Goal: Task Accomplishment & Management: Manage account settings

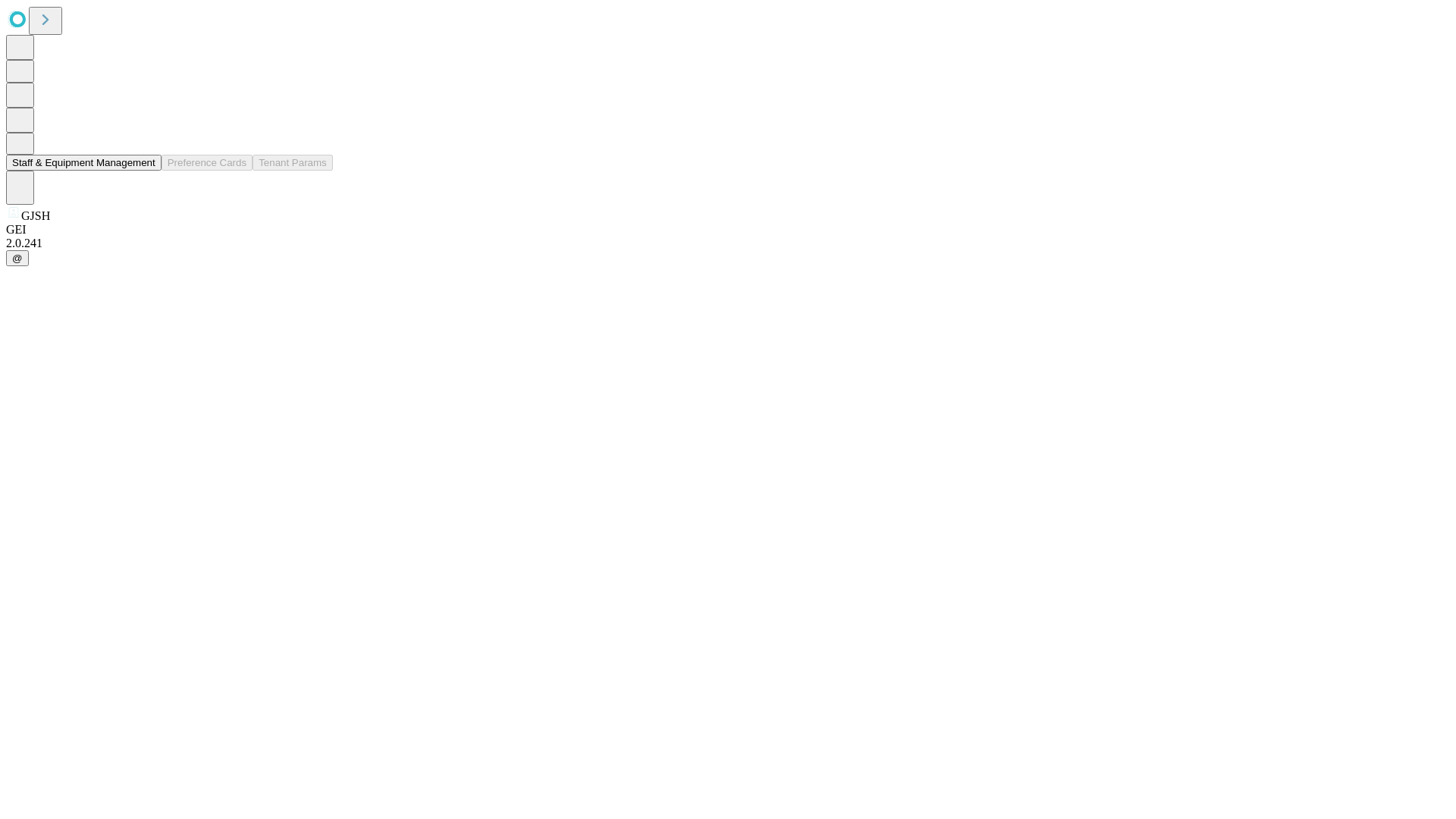
click at [144, 170] on button "Staff & Equipment Management" at bounding box center [84, 162] width 156 height 16
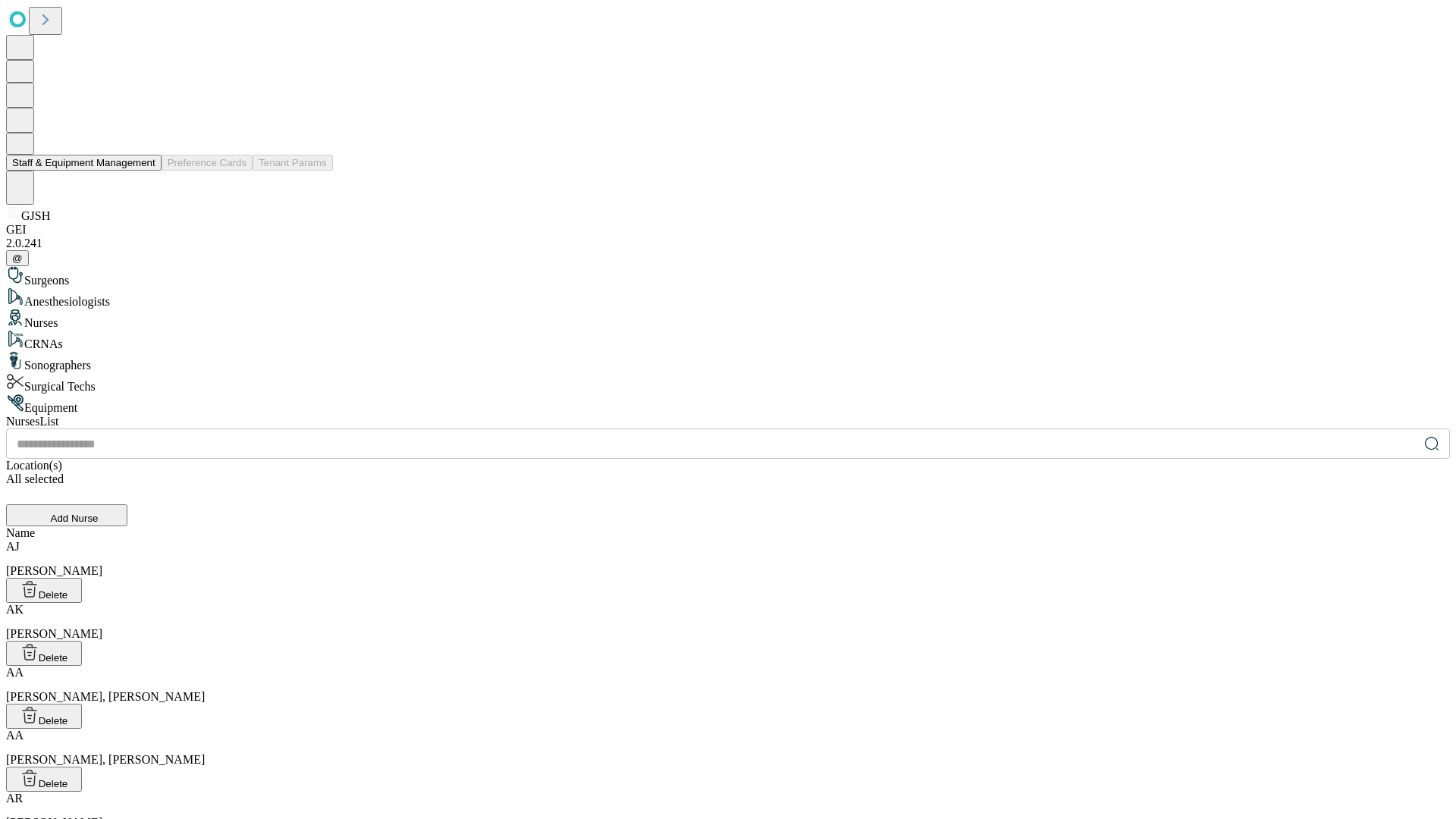
click at [144, 170] on button "Staff & Equipment Management" at bounding box center [84, 162] width 156 height 16
